Goal: Task Accomplishment & Management: Use online tool/utility

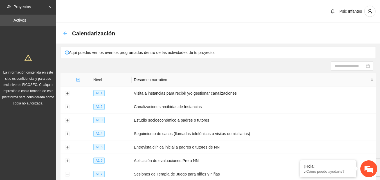
click at [65, 33] on icon "arrow-left" at bounding box center [65, 33] width 4 height 4
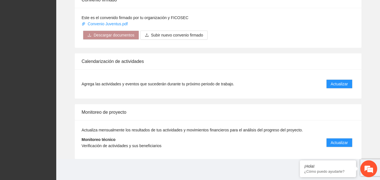
scroll to position [451, 0]
click at [338, 144] on span "Actualizar" at bounding box center [338, 142] width 17 height 6
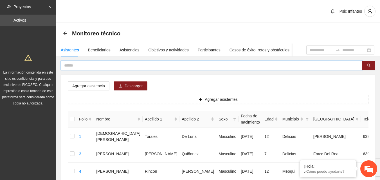
click at [79, 63] on input "text" at bounding box center [209, 65] width 290 height 6
type input "*********"
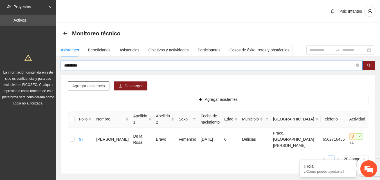
drag, startPoint x: 86, startPoint y: 88, endPoint x: 81, endPoint y: 85, distance: 5.3
click at [86, 88] on span "Agregar asistencia" at bounding box center [88, 86] width 33 height 6
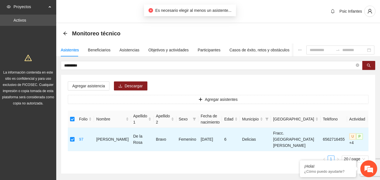
click at [82, 92] on div "Agregar asistencia Descargar Agregar asistentes Folio Nombre Apellido 1 Apellid…" at bounding box center [218, 124] width 314 height 99
click at [80, 87] on span "Agregar asistencia" at bounding box center [88, 86] width 33 height 6
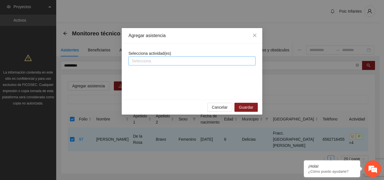
click at [146, 64] on div at bounding box center [192, 61] width 124 height 7
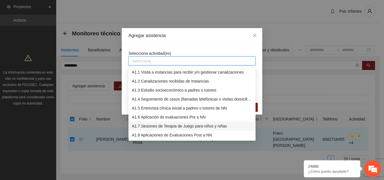
click at [164, 127] on div "A1.7 Sesiones de Terapia de Juego para niños y niñas" at bounding box center [192, 126] width 120 height 6
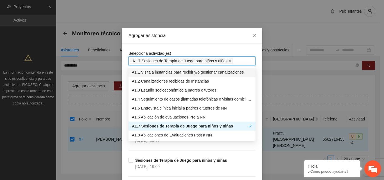
click at [193, 38] on div "Agregar asistencia" at bounding box center [191, 36] width 127 height 6
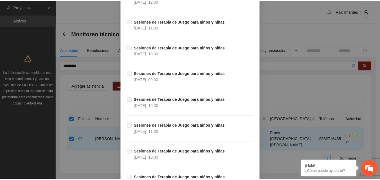
scroll to position [1639, 0]
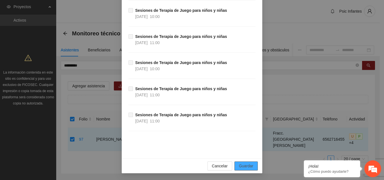
click at [248, 166] on span "Guardar" at bounding box center [246, 166] width 14 height 6
